Goal: Task Accomplishment & Management: Manage account settings

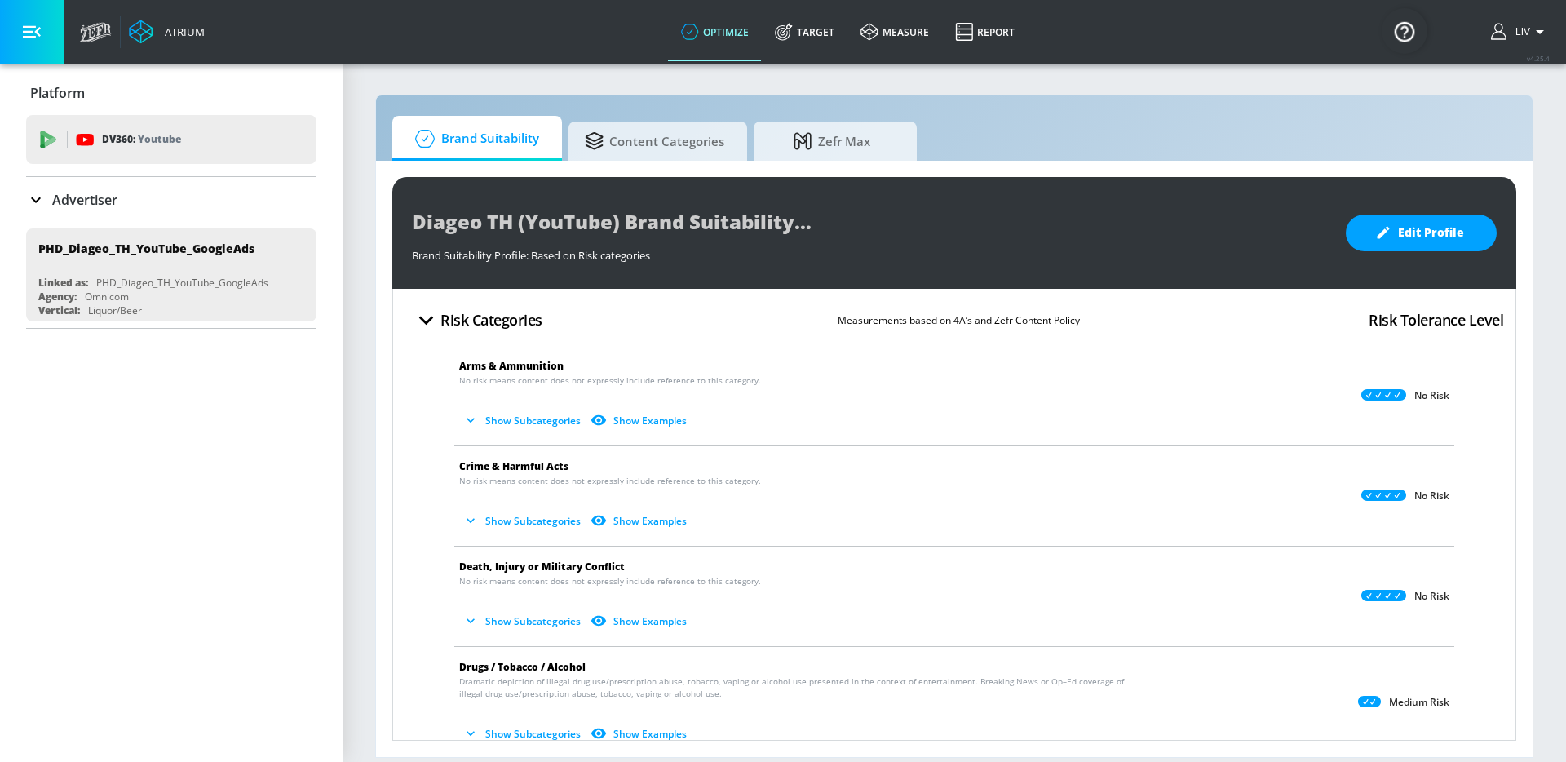
scroll to position [65, 0]
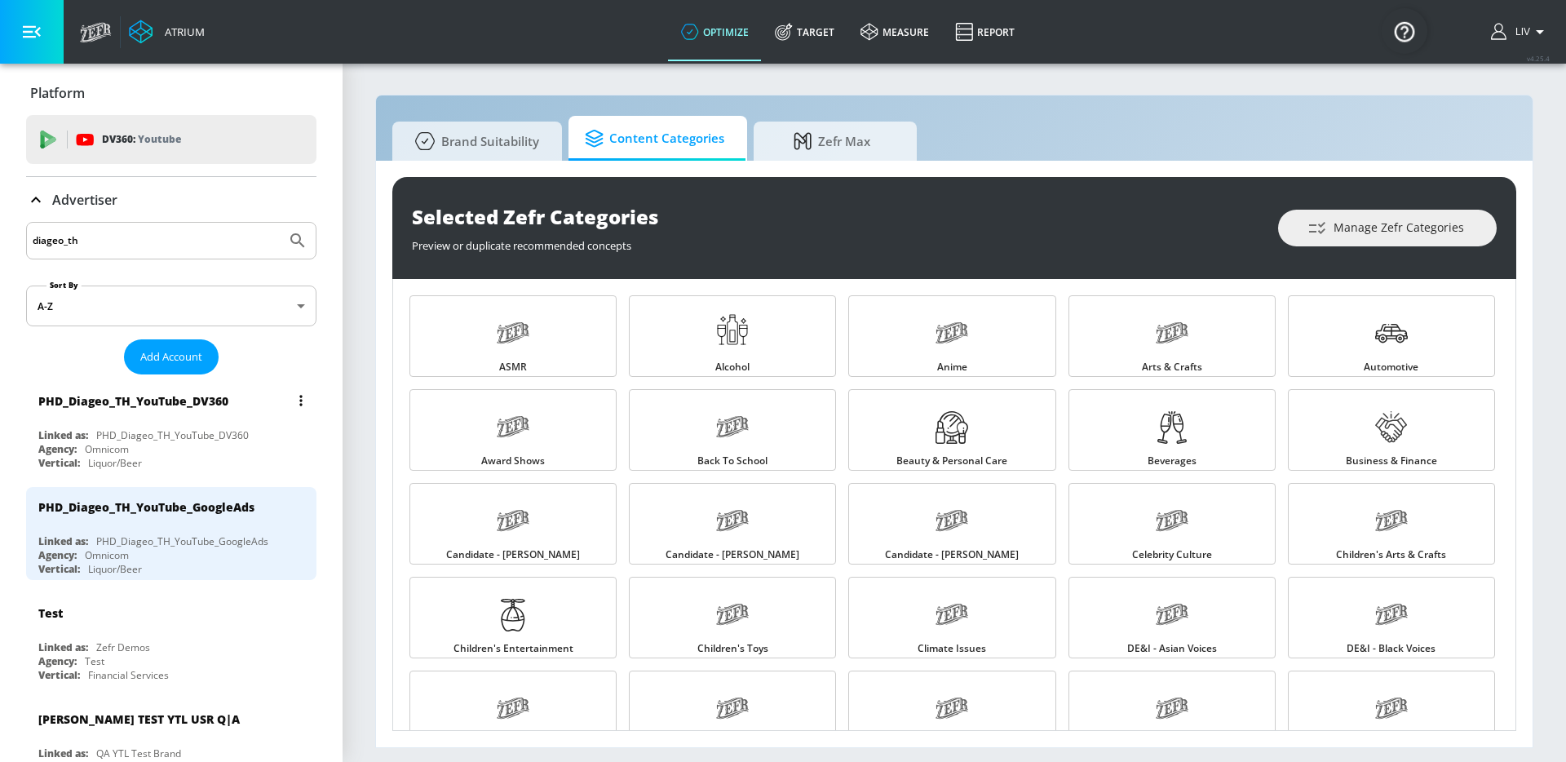
scroll to position [138, 0]
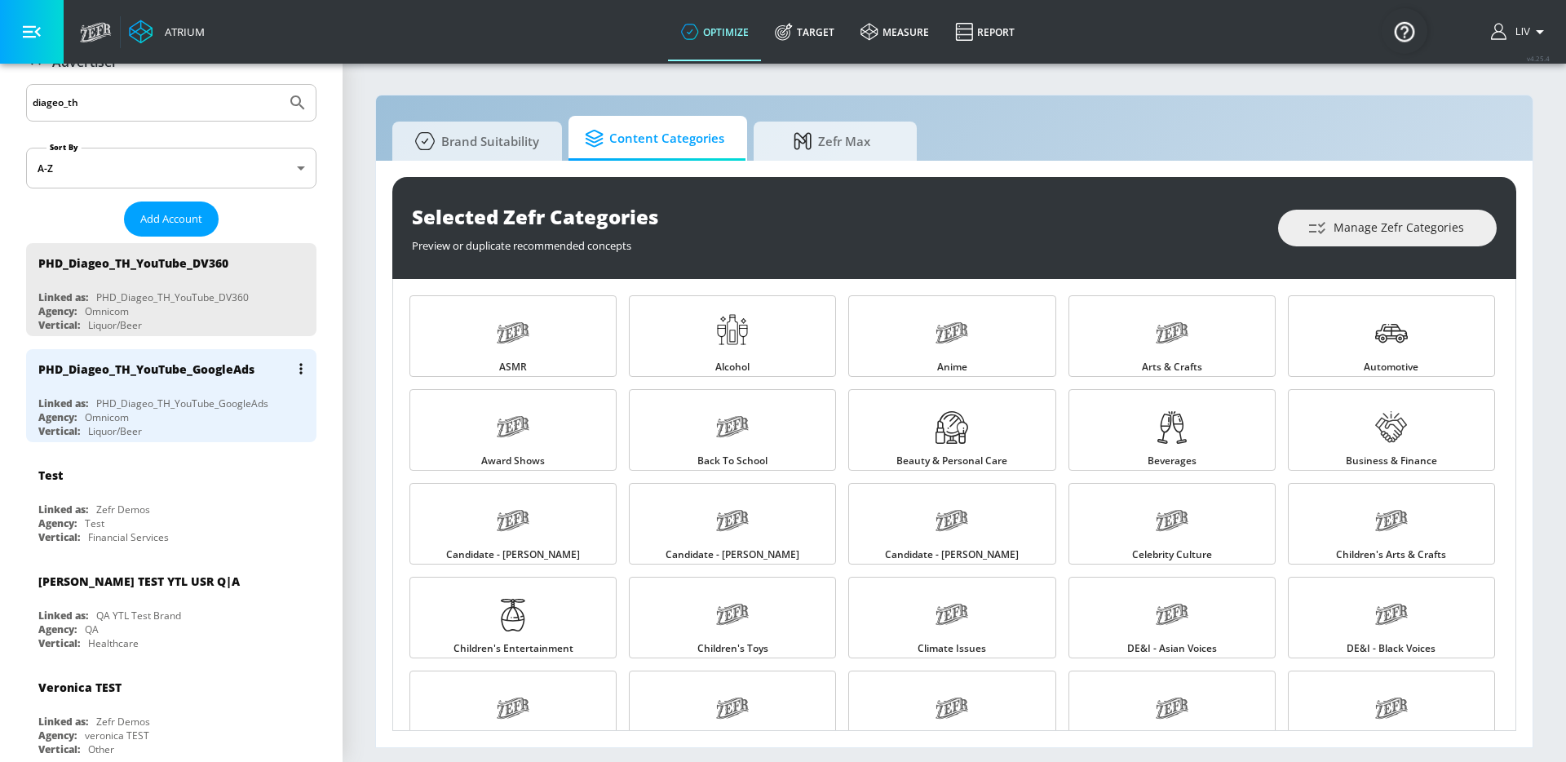
click at [127, 374] on div "PHD_Diageo_TH_YouTube_GoogleAds" at bounding box center [146, 369] width 216 height 16
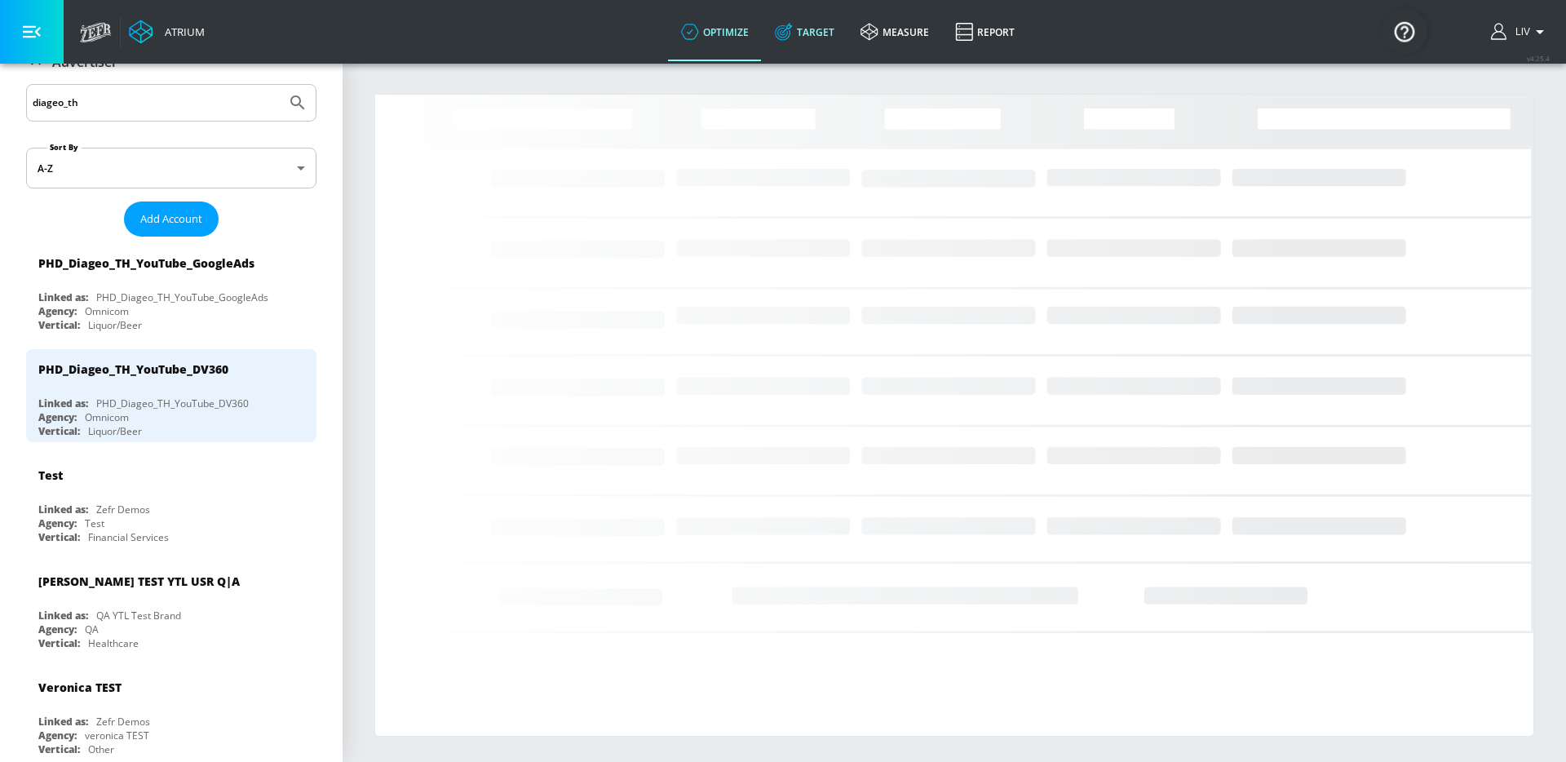
click at [810, 35] on link "Target" at bounding box center [805, 31] width 86 height 59
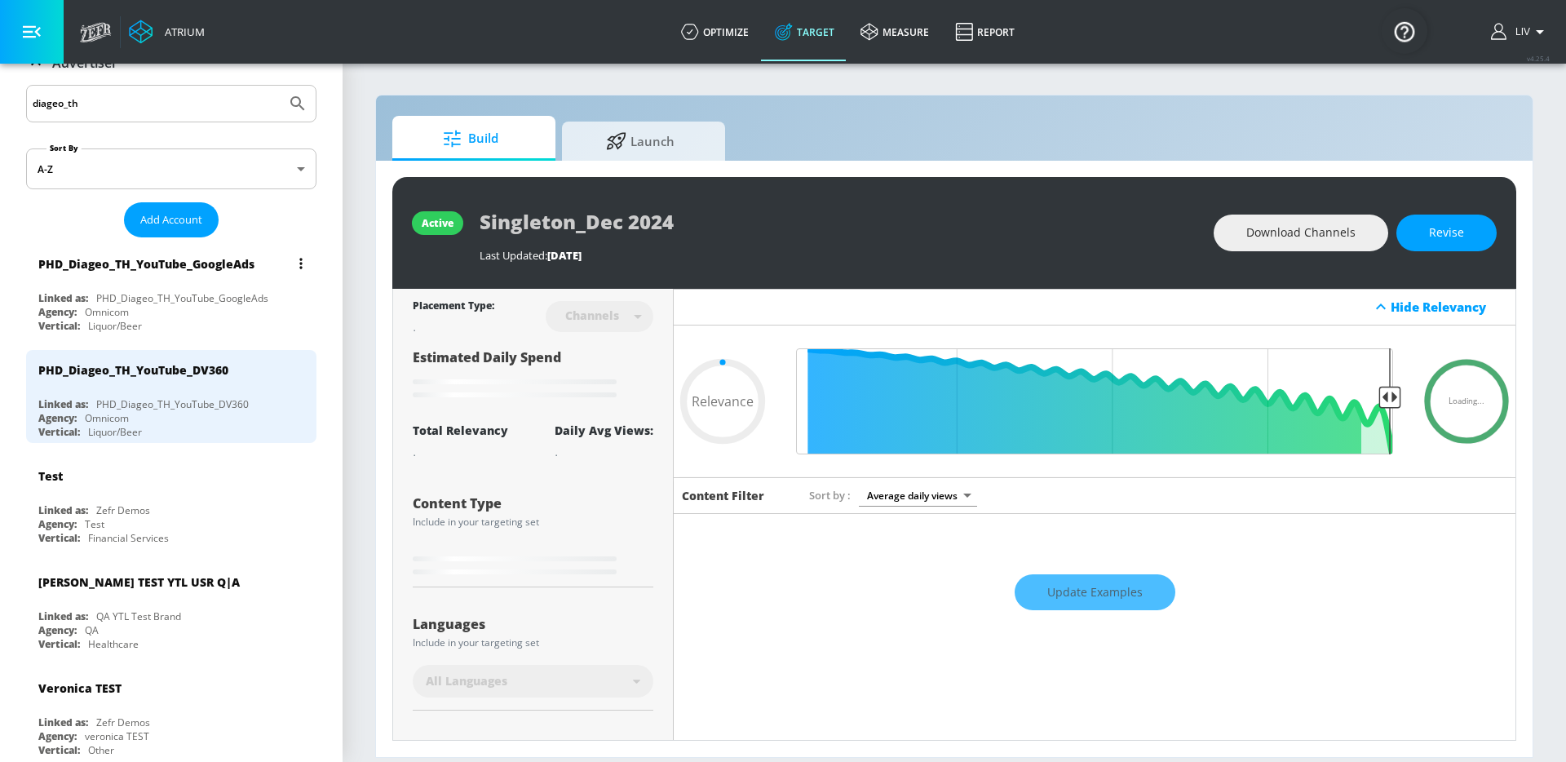
click at [218, 309] on div "Agency: Omnicom" at bounding box center [175, 312] width 274 height 14
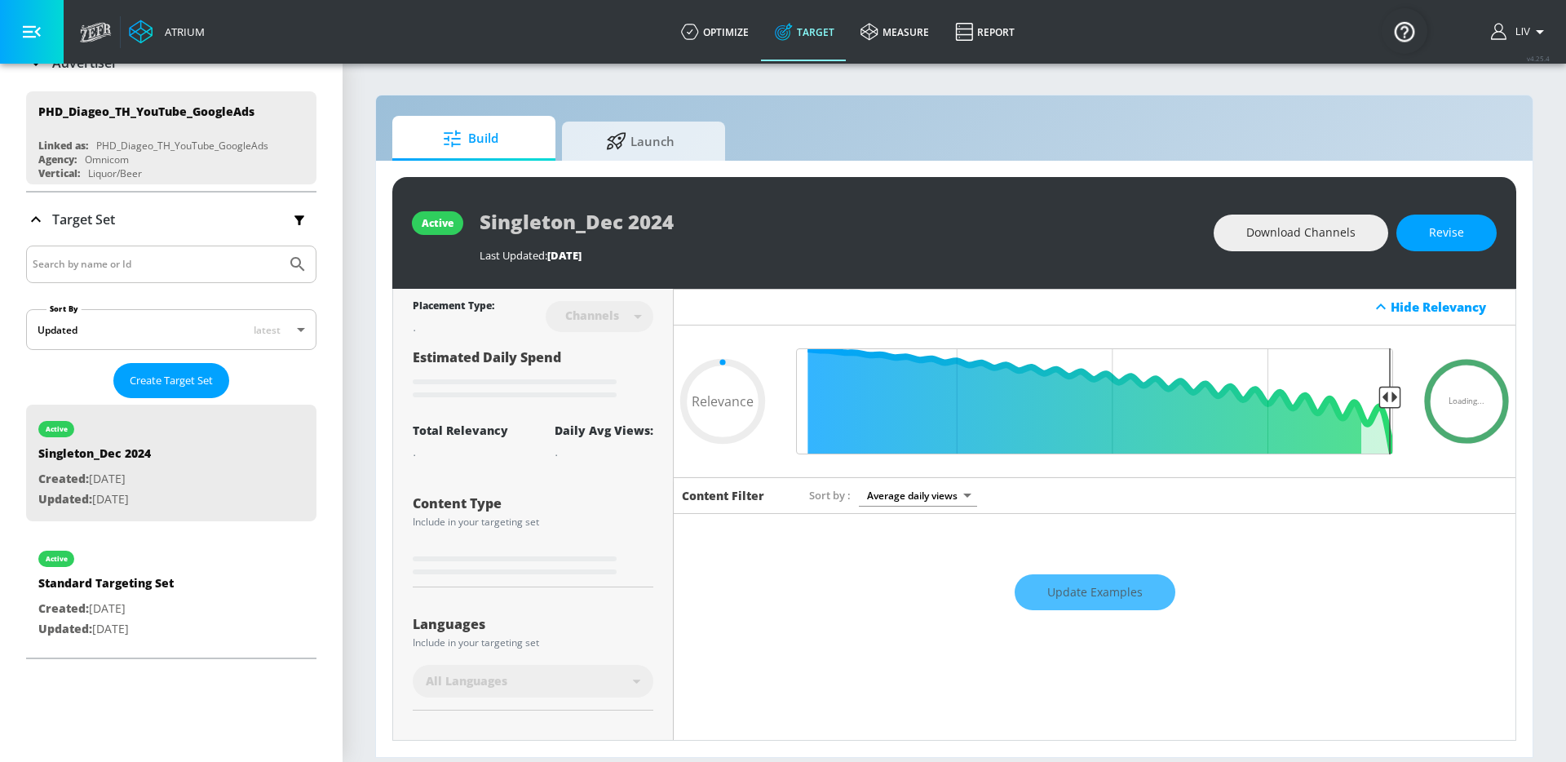
type input "0.05"
click at [171, 575] on div "Standard Targeting Set" at bounding box center [105, 587] width 135 height 24
type input "Standard Targeting Set"
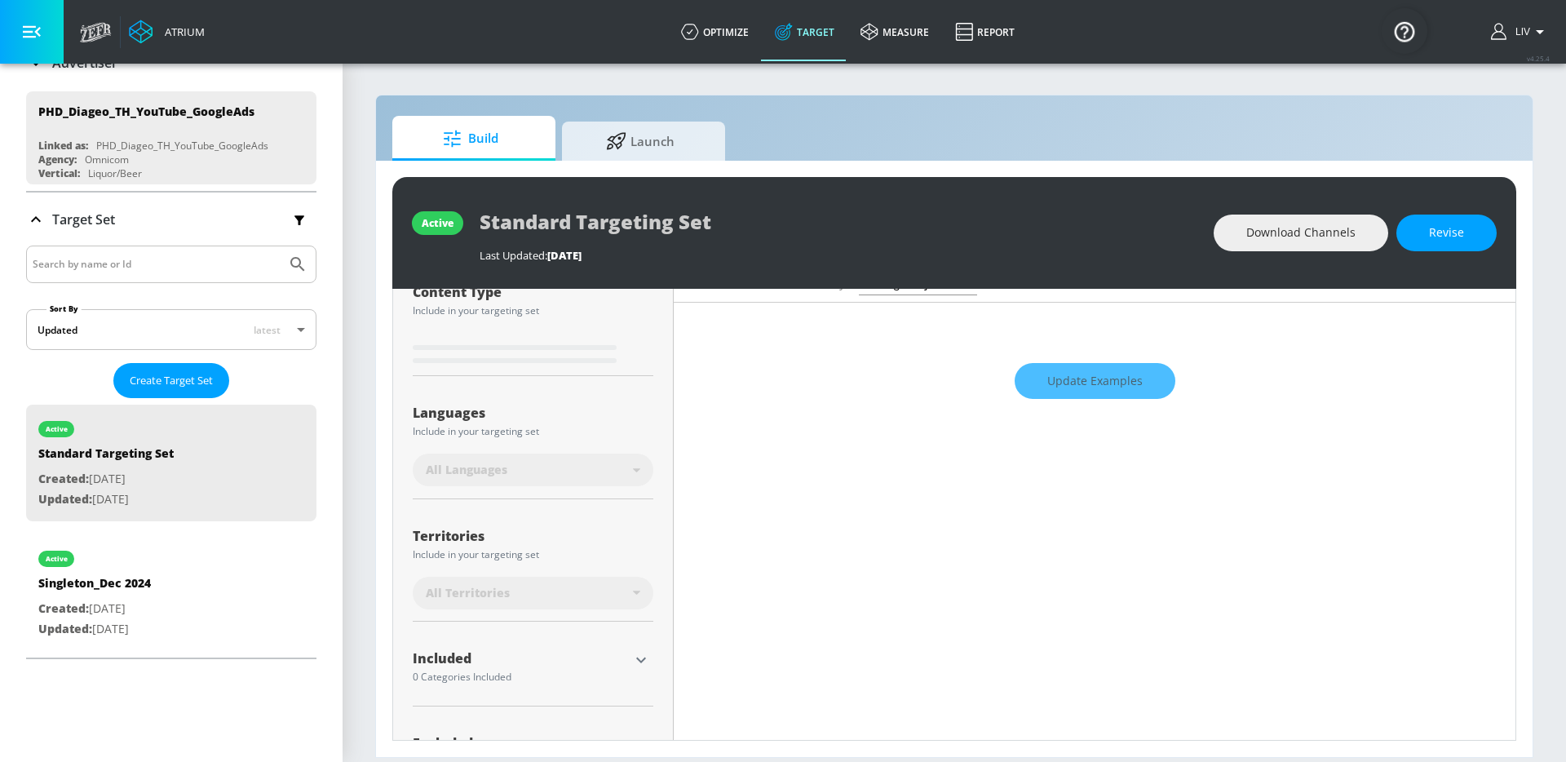
scroll to position [276, 0]
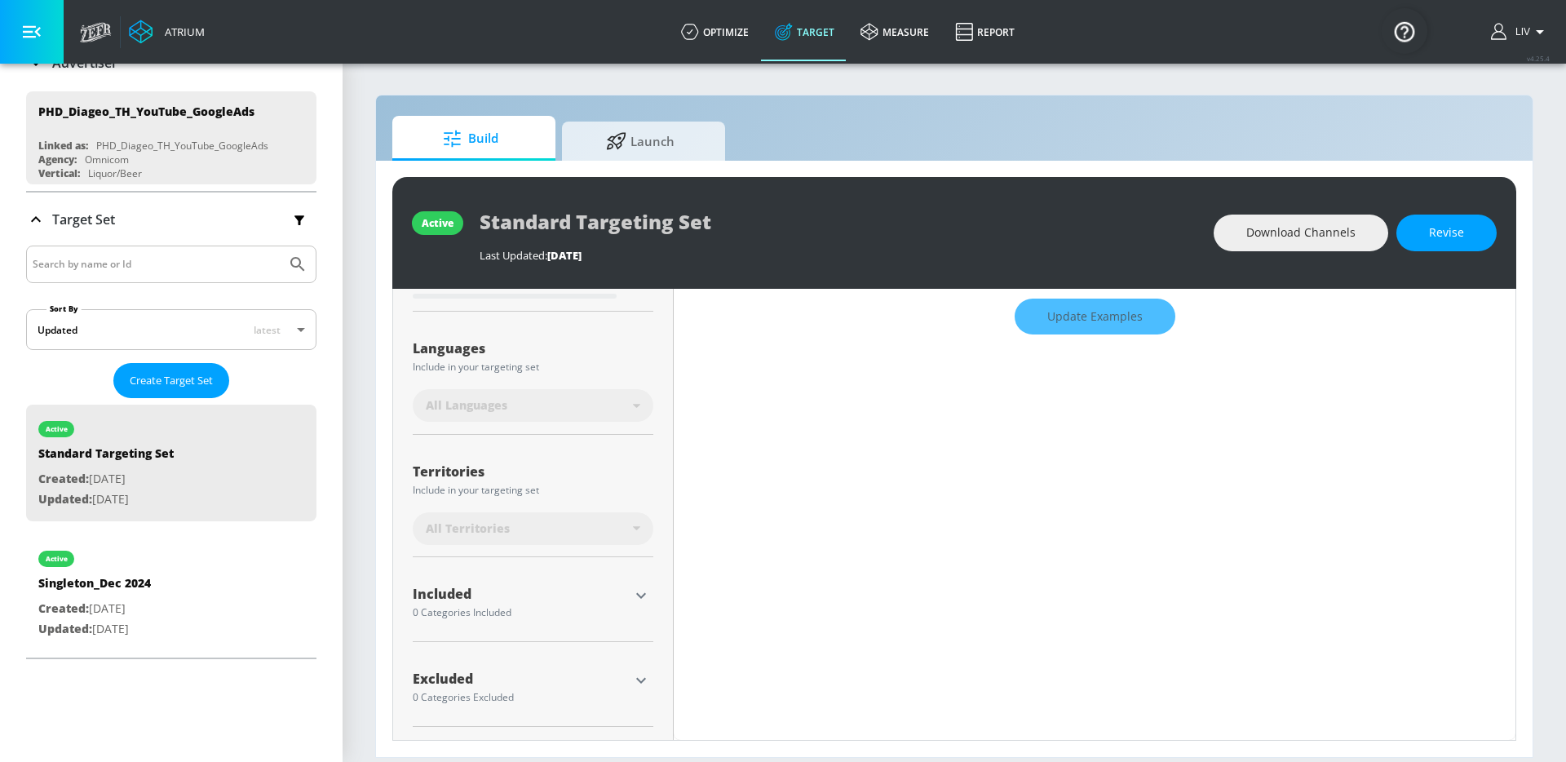
click at [640, 686] on icon "button" at bounding box center [641, 681] width 20 height 20
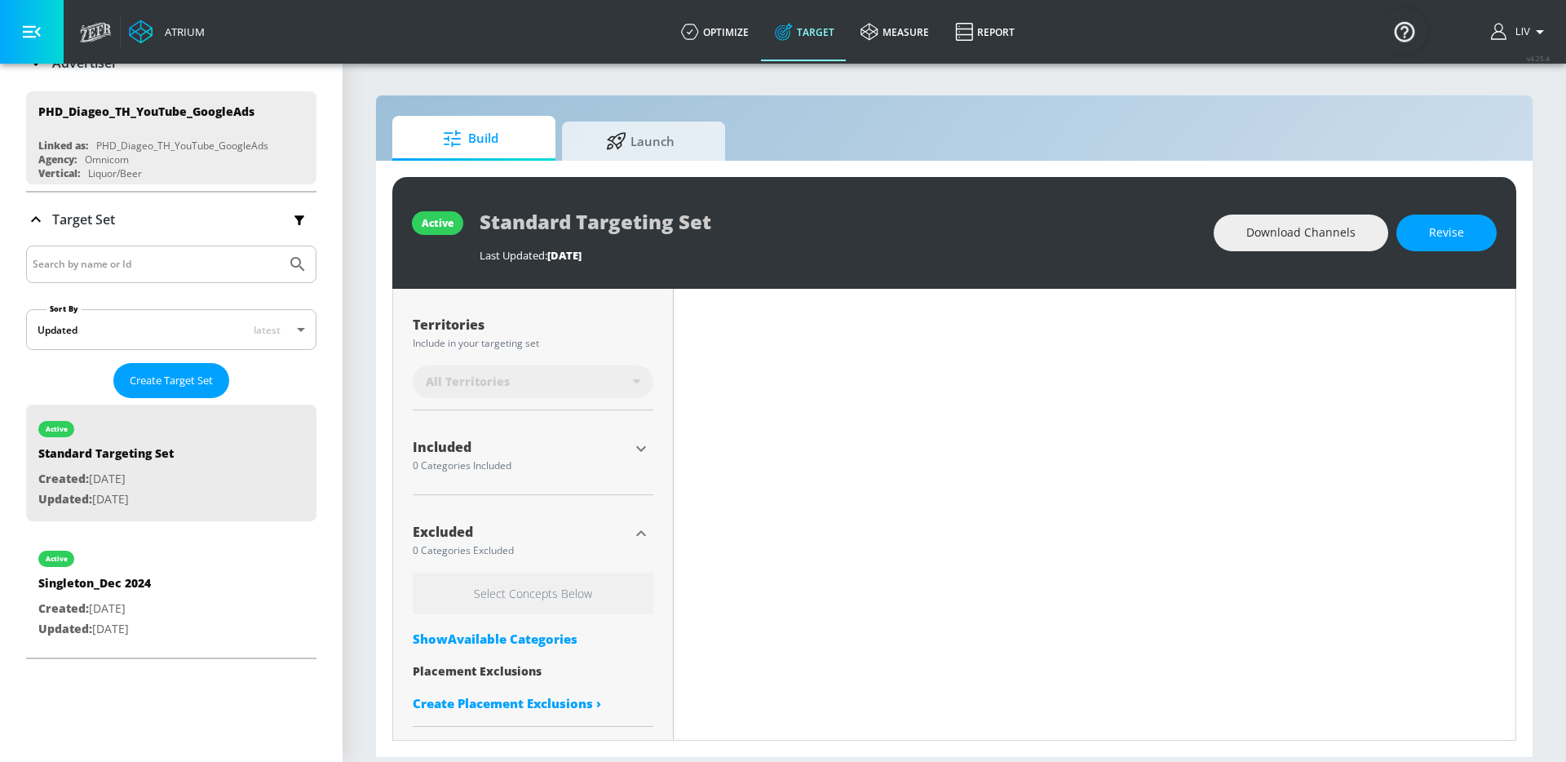
scroll to position [0, 0]
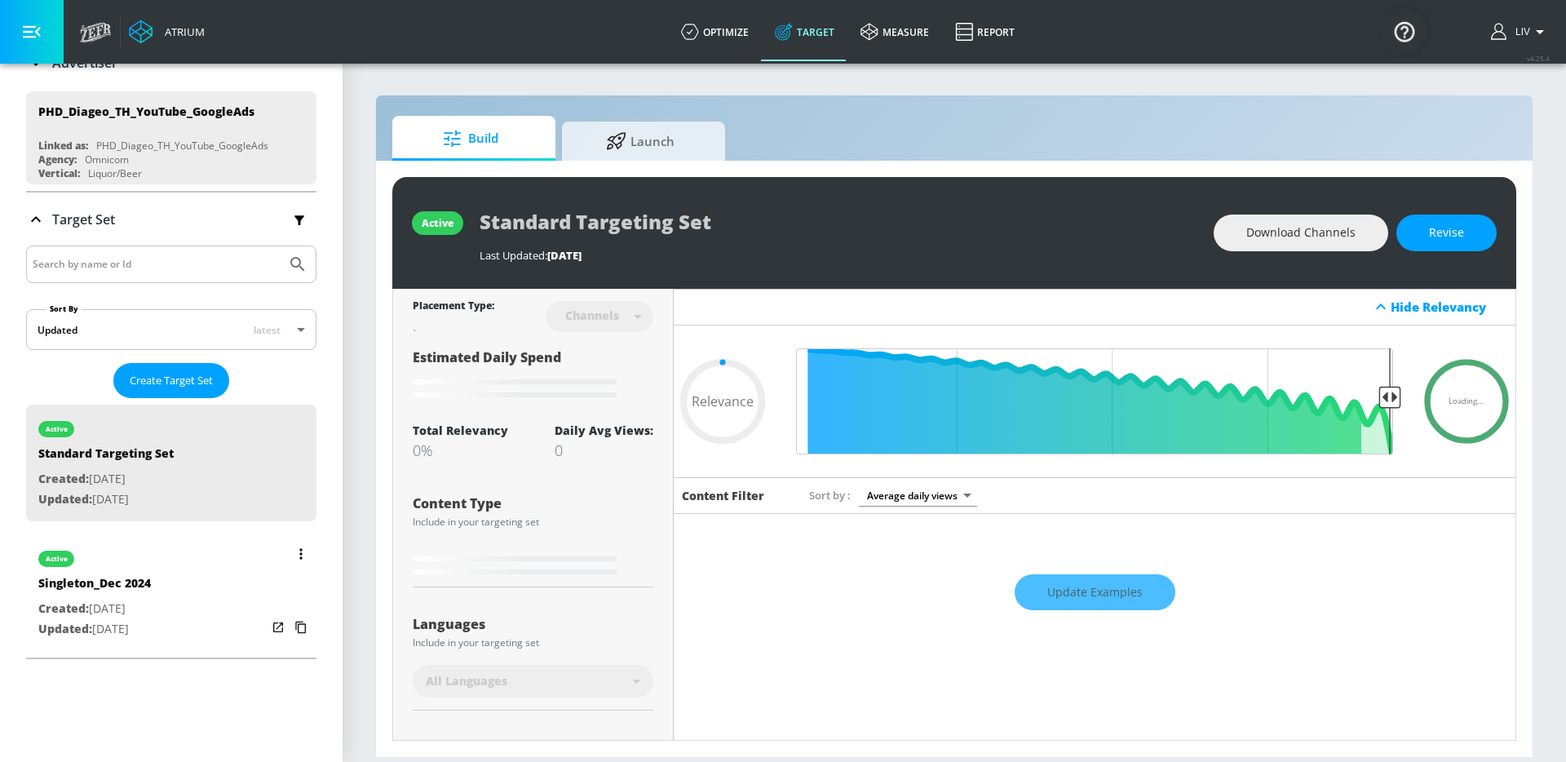
type input "0.7"
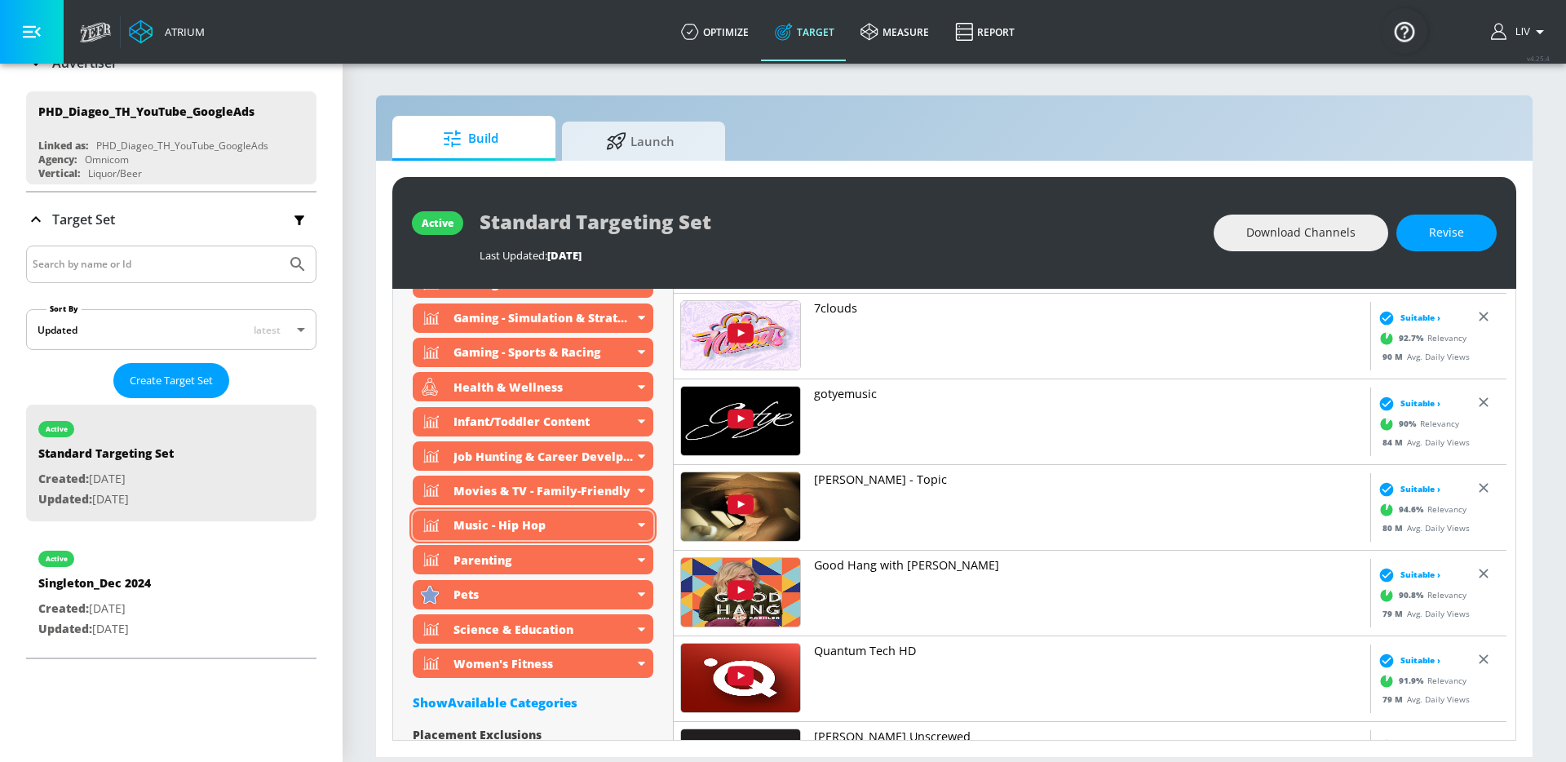
scroll to position [1141, 0]
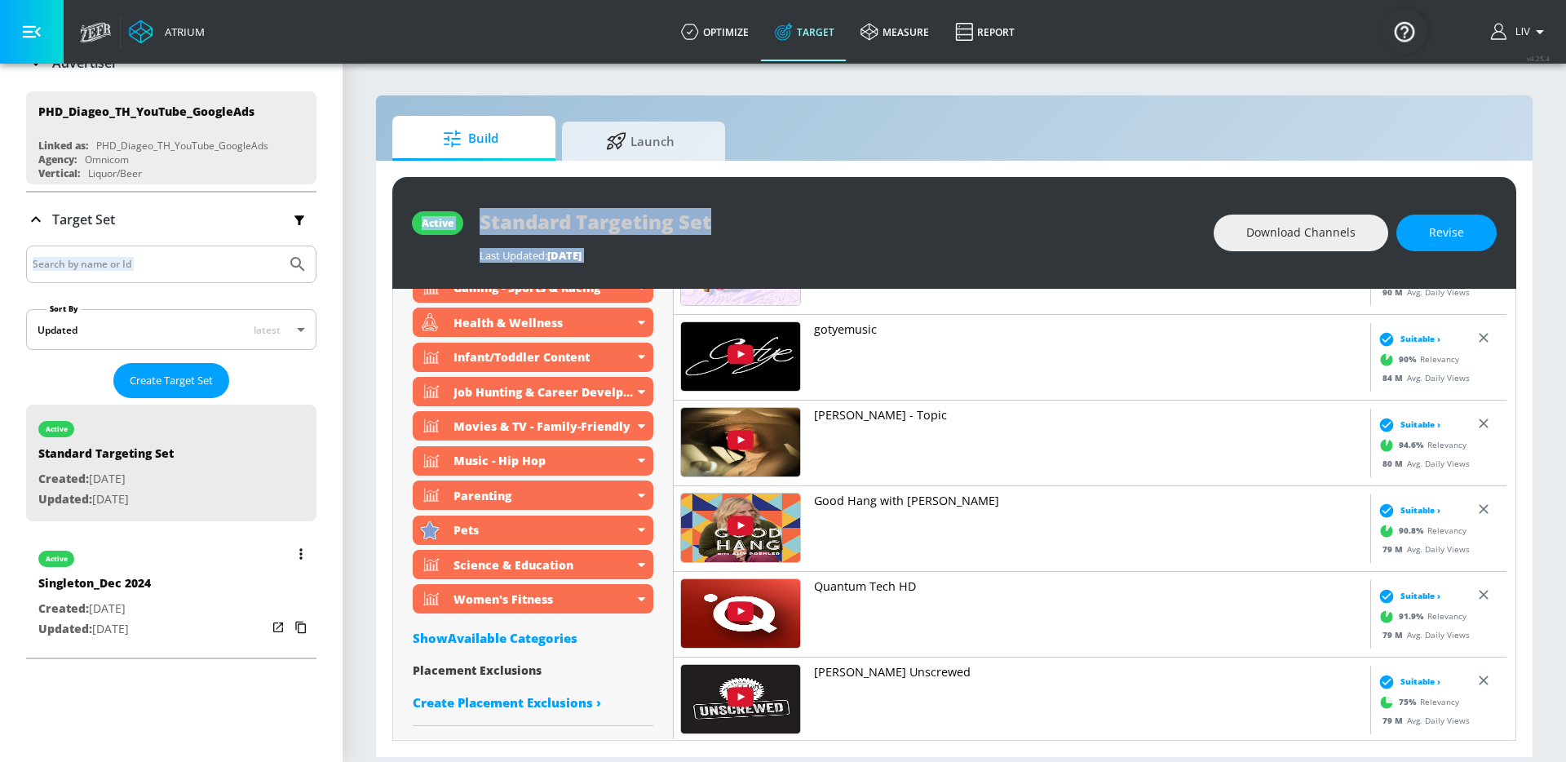
drag, startPoint x: 628, startPoint y: 629, endPoint x: 255, endPoint y: 608, distance: 373.5
click at [255, 608] on div "Atrium optimize Target measure Report optimize Target measure Report v 4.25.4 L…" at bounding box center [783, 381] width 1566 height 762
click at [366, 490] on section "Build Launch active Standard Targeting Set Last Updated: [DATE] Download Channe…" at bounding box center [955, 412] width 1224 height 700
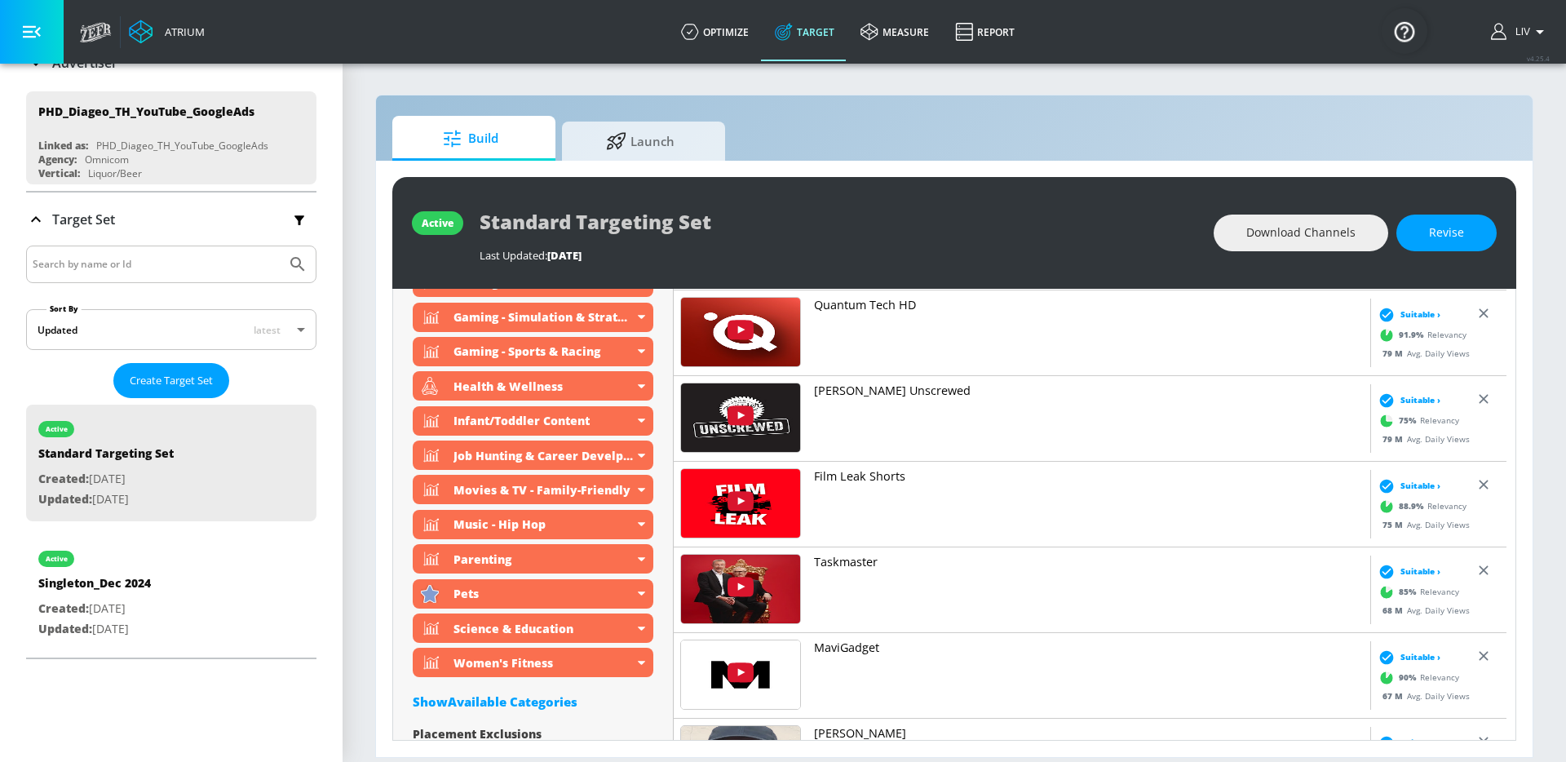
scroll to position [345, 0]
